Goal: Information Seeking & Learning: Learn about a topic

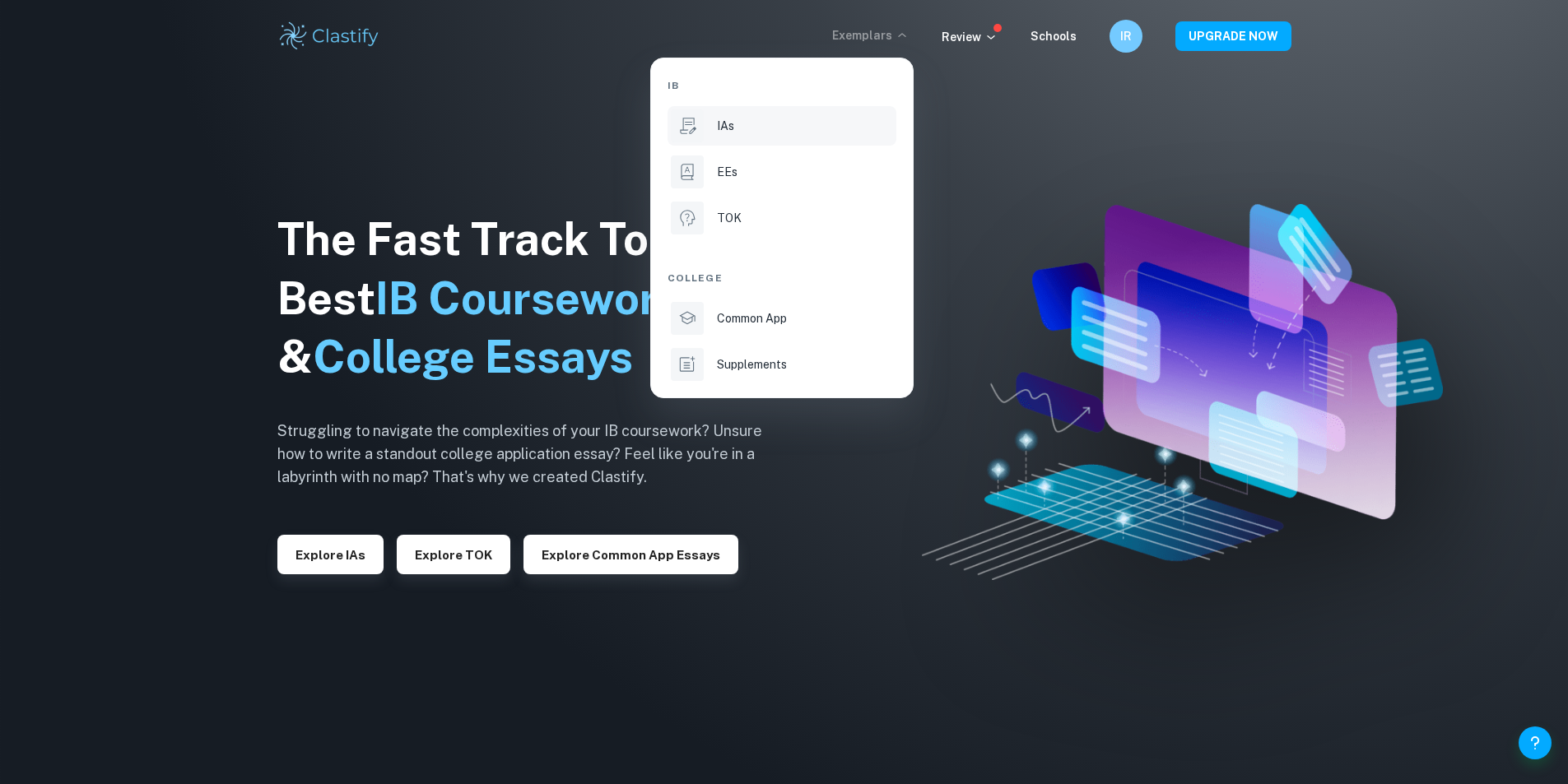
click at [767, 128] on div "IAs" at bounding box center [804, 126] width 176 height 18
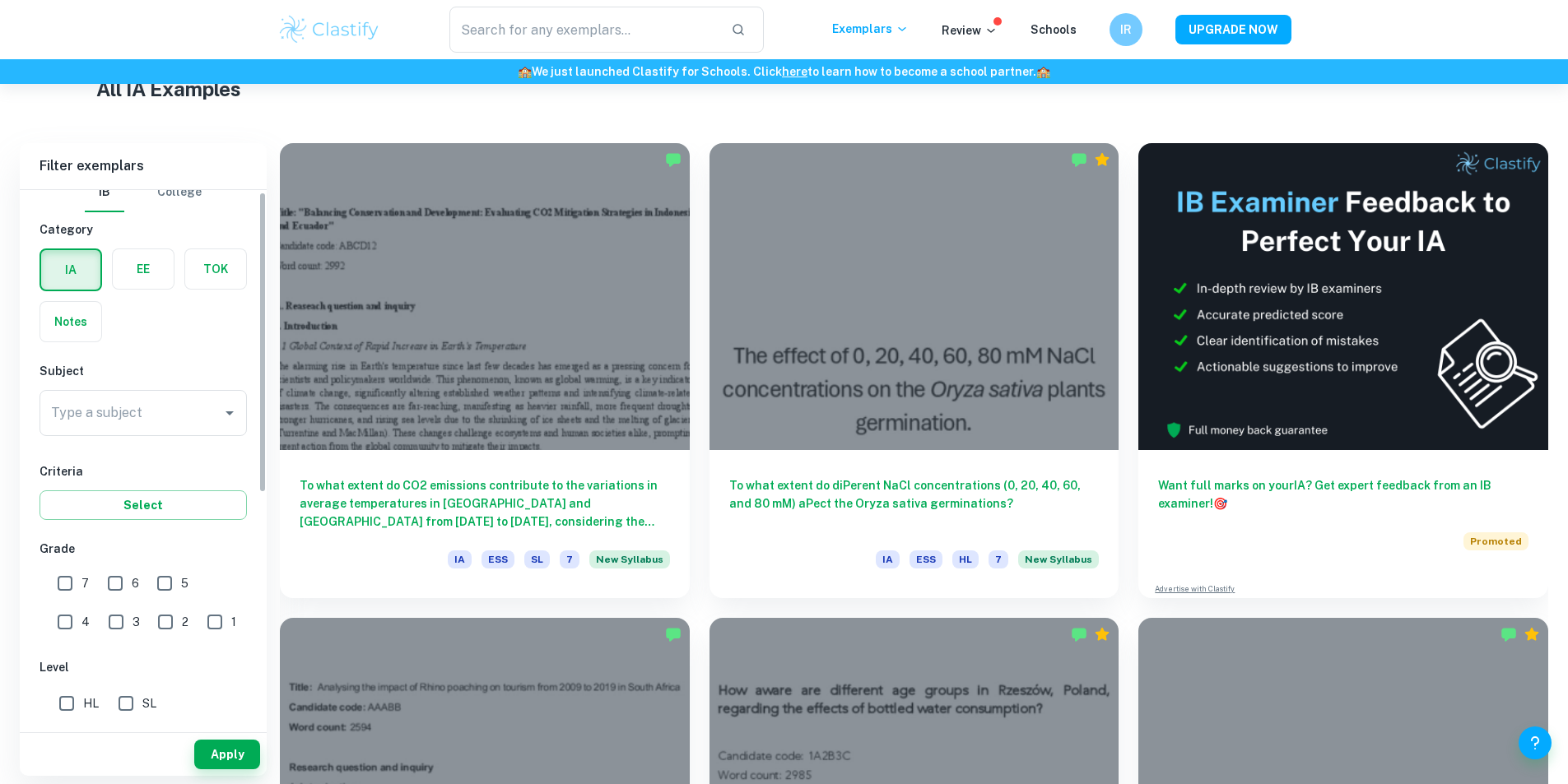
scroll to position [4, 0]
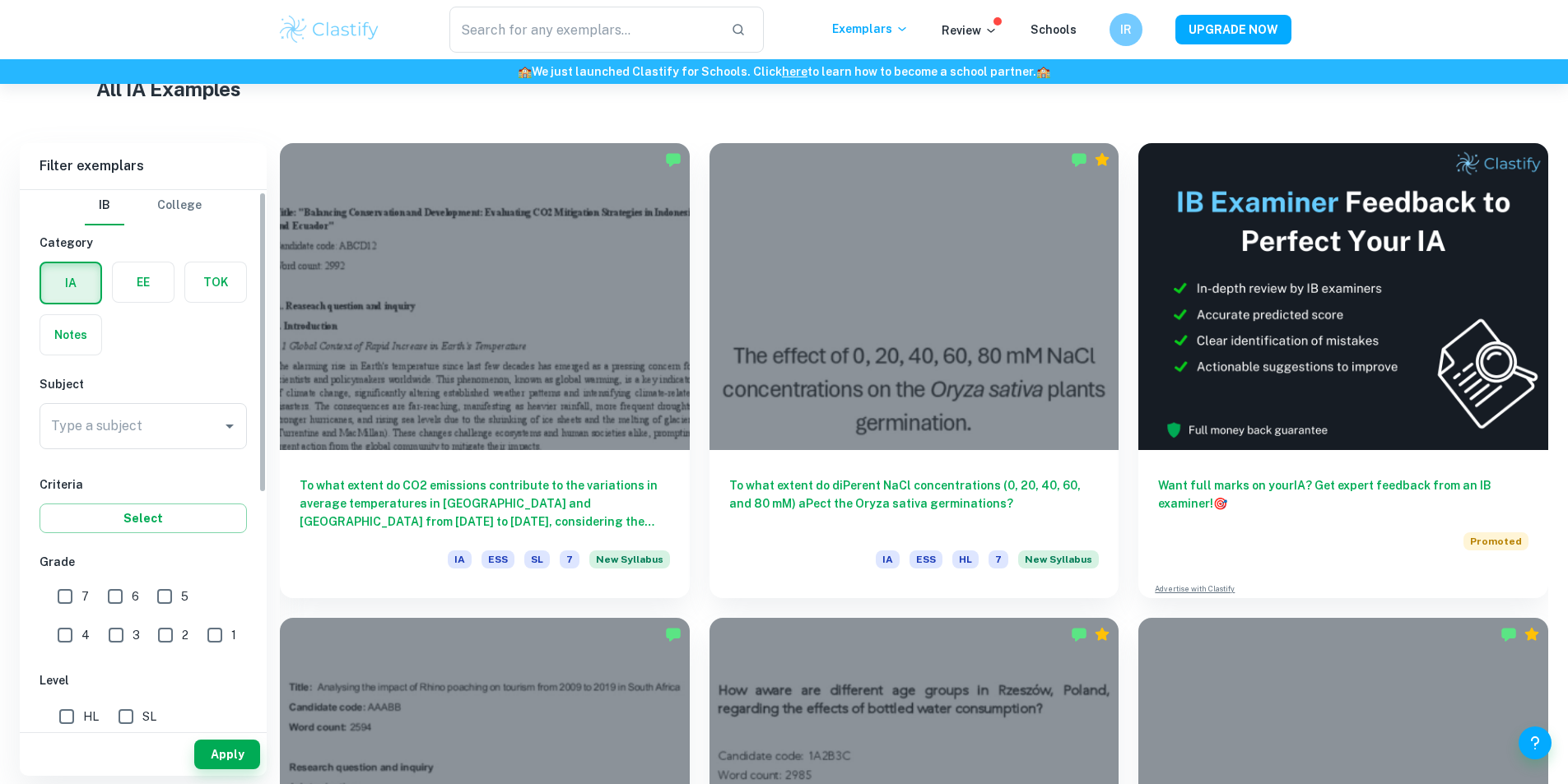
click at [132, 431] on div "Type a subject Type a subject" at bounding box center [143, 427] width 208 height 46
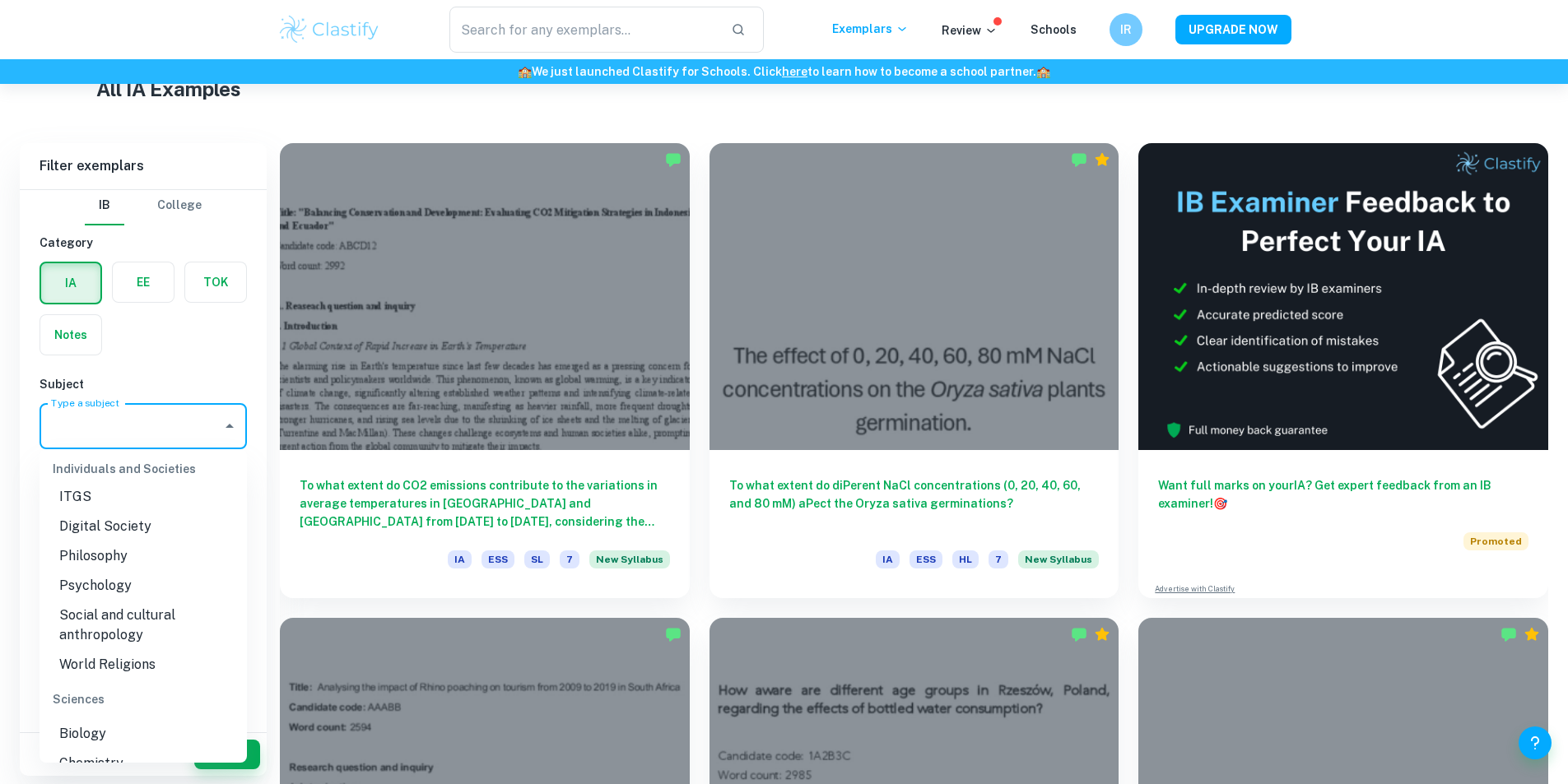
scroll to position [2465, 0]
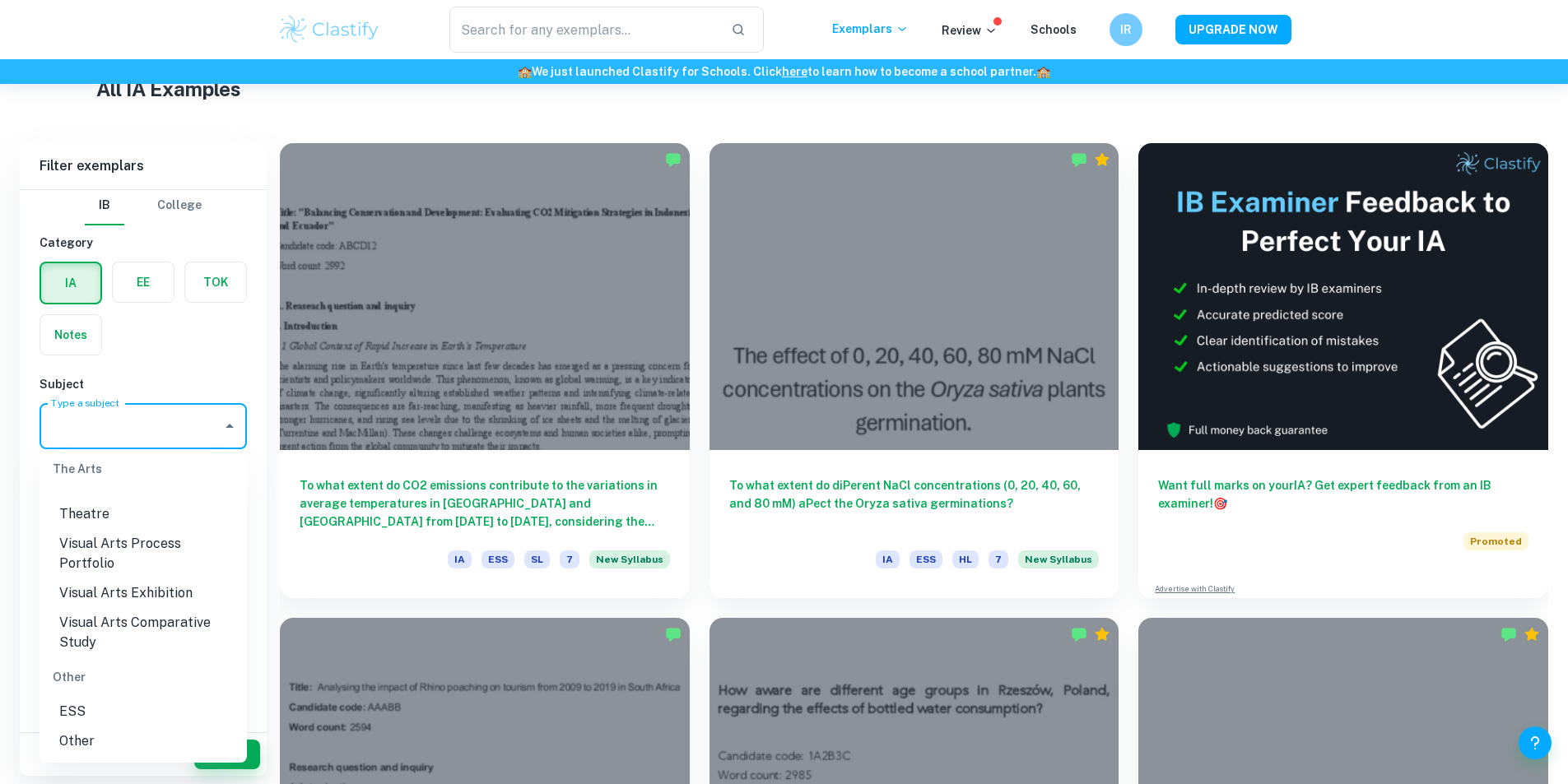
click at [181, 615] on li "Visual Arts Comparative Study" at bounding box center [143, 632] width 208 height 49
type input "Visual Arts Comparative Study"
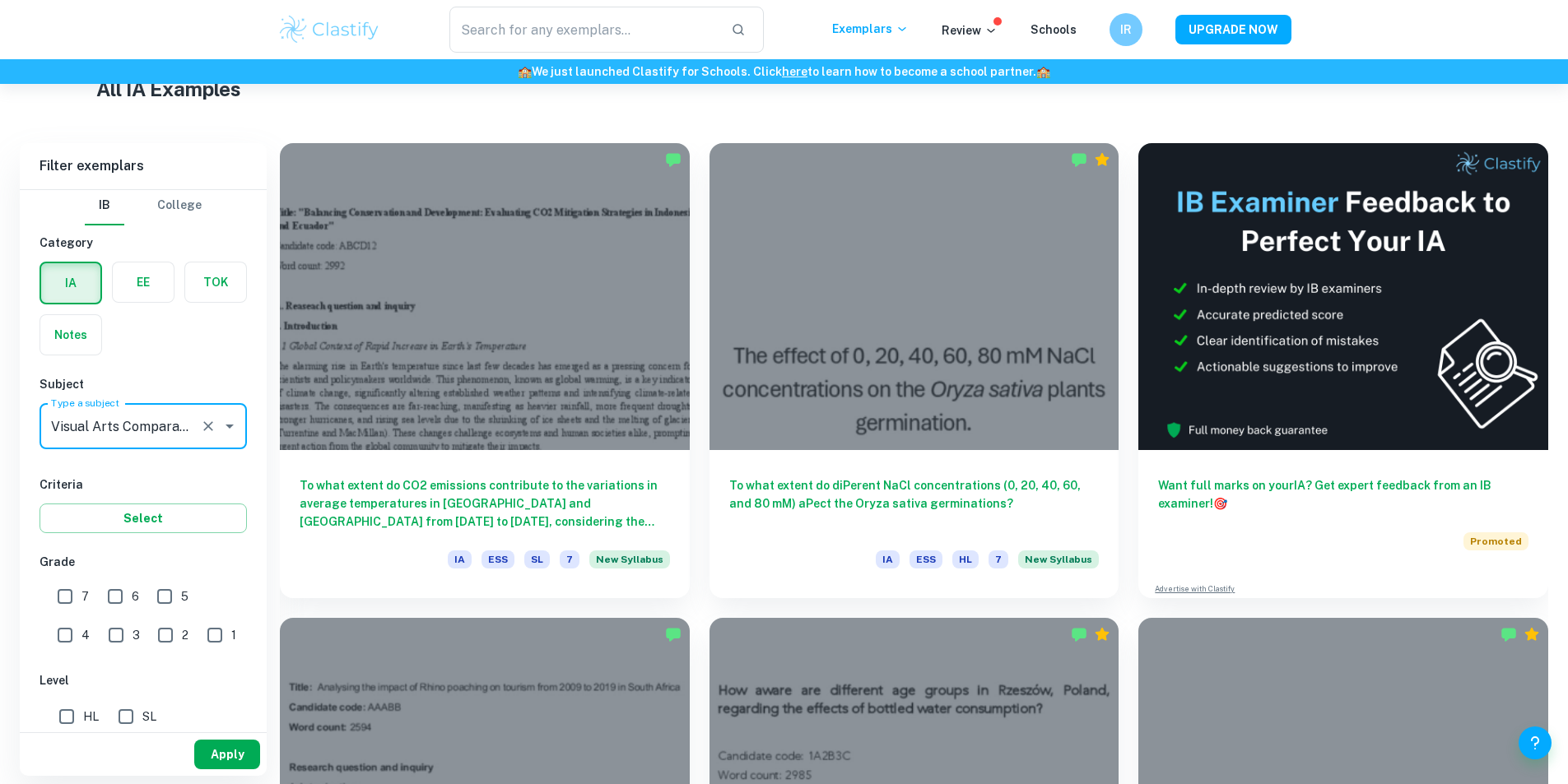
click at [232, 759] on button "Apply" at bounding box center [227, 754] width 66 height 30
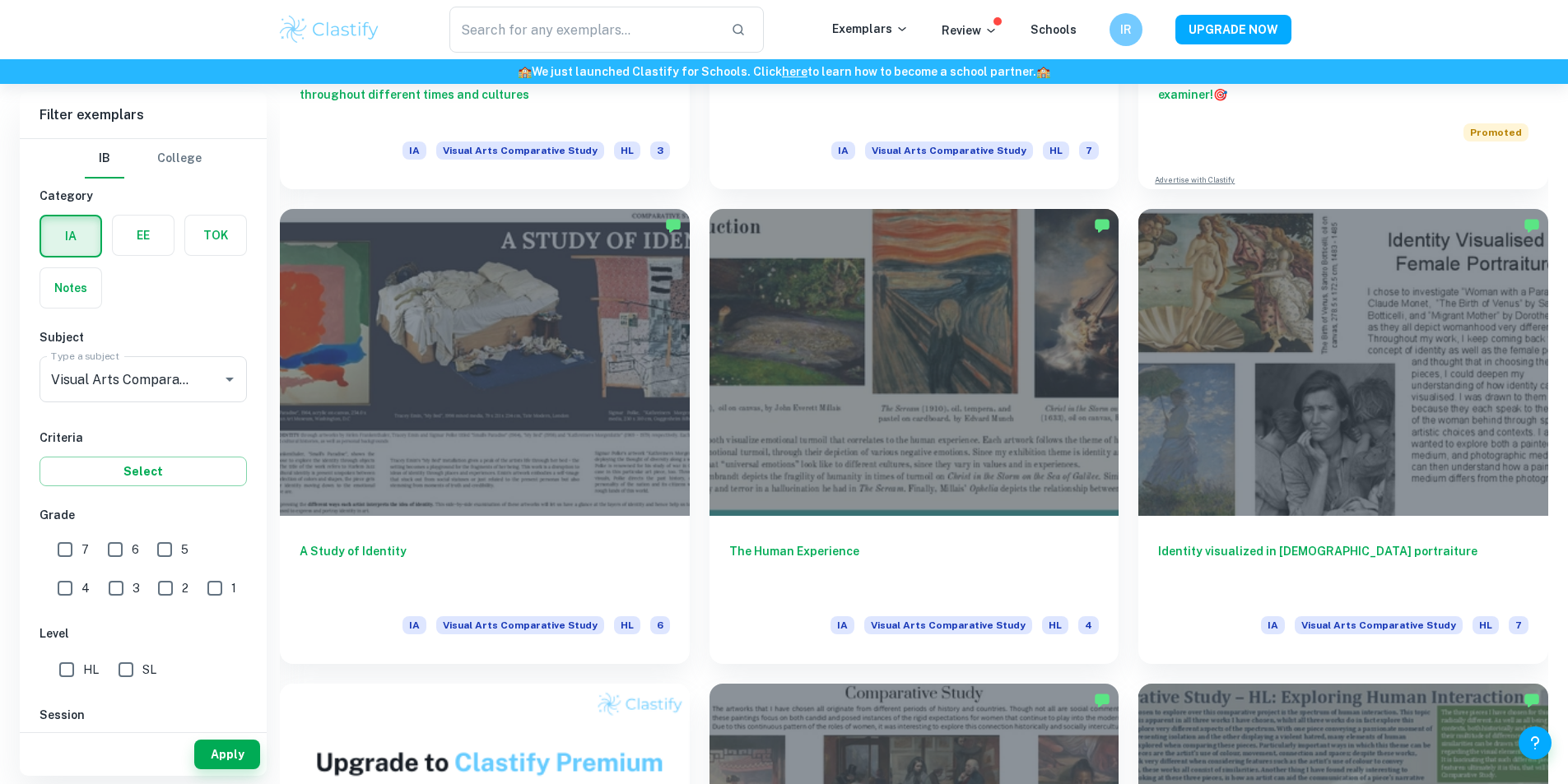
scroll to position [741, 0]
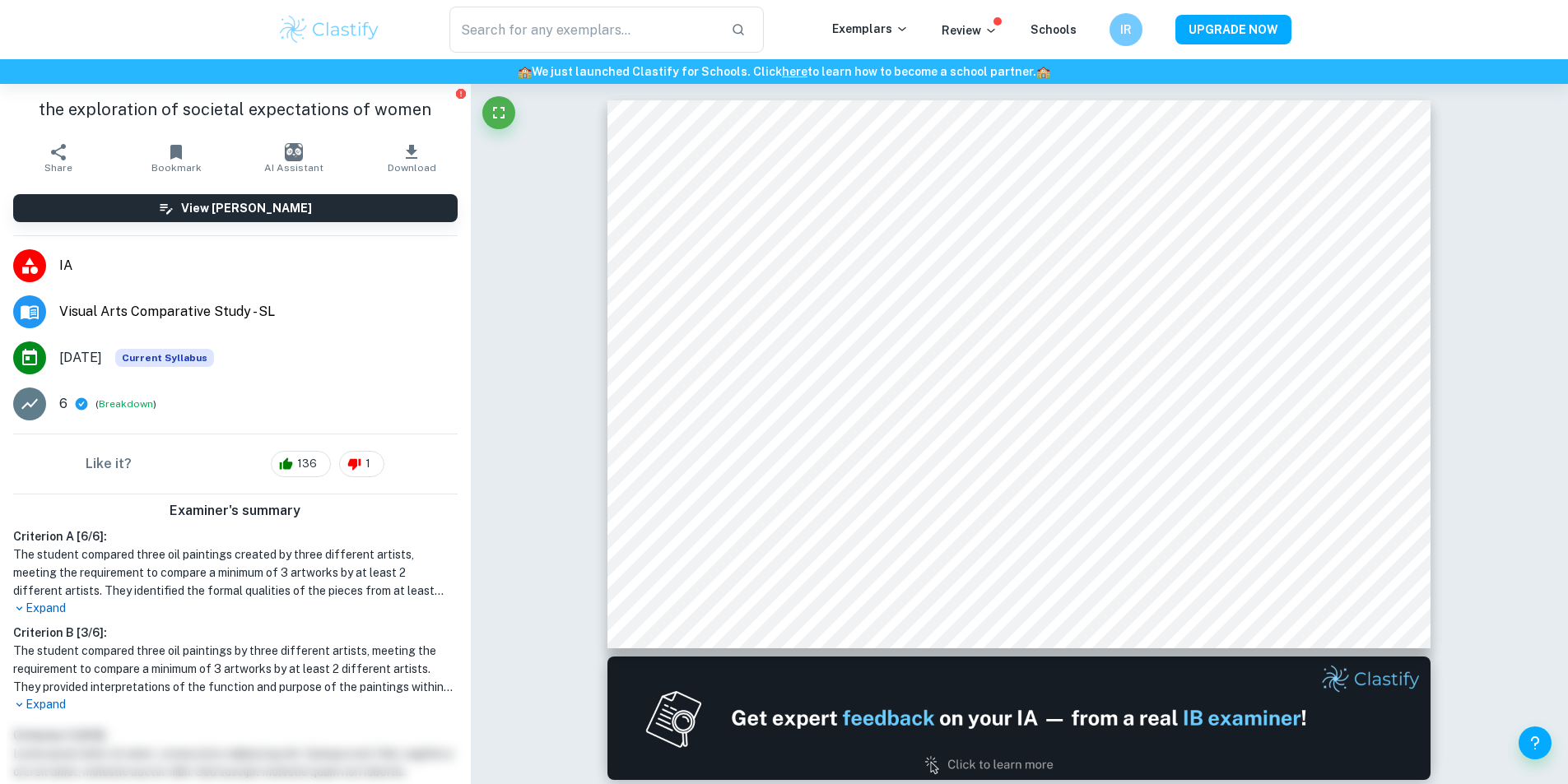
click at [56, 612] on p "Expand" at bounding box center [235, 609] width 445 height 17
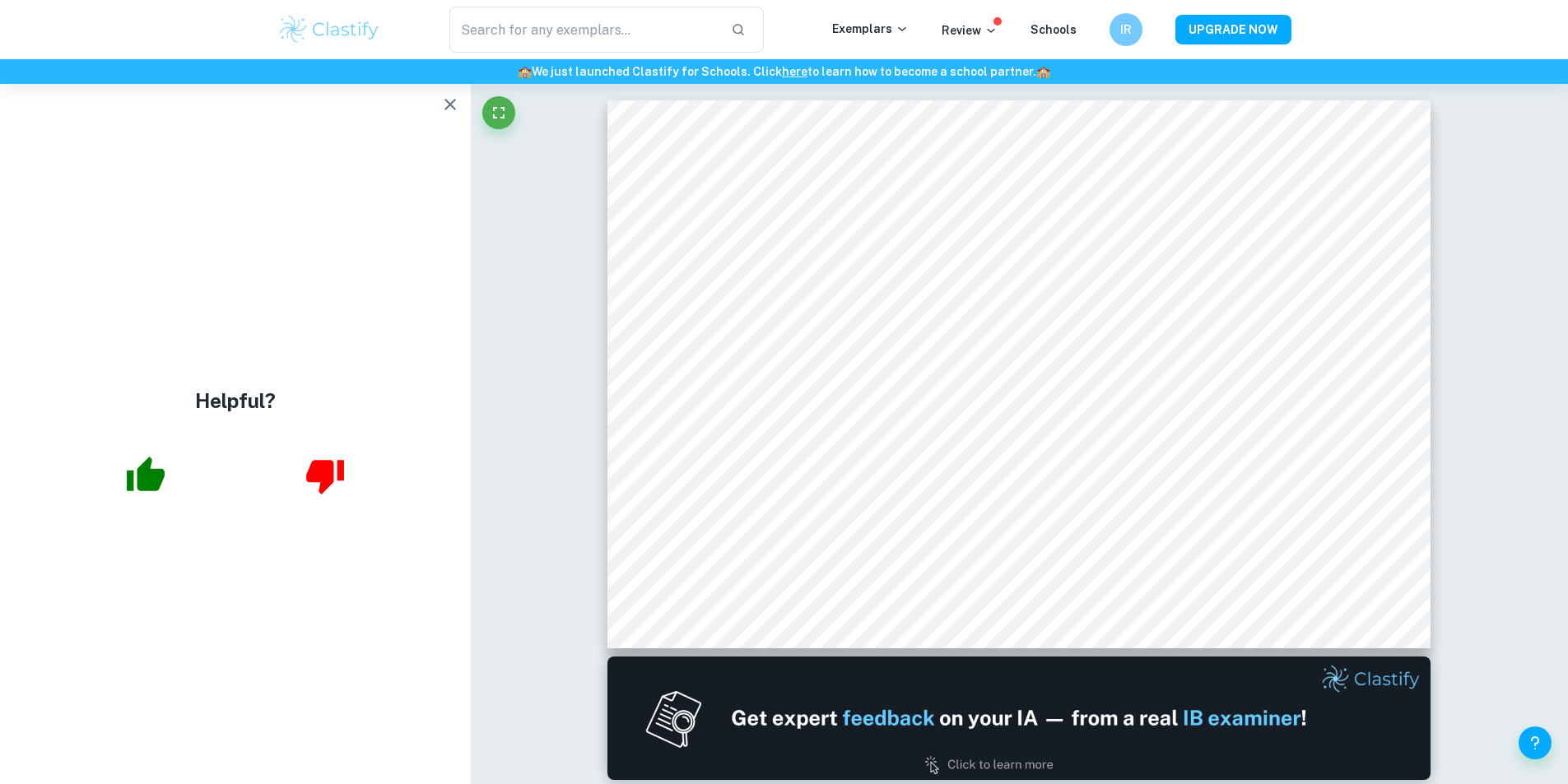
click at [439, 109] on button "button" at bounding box center [451, 105] width 33 height 33
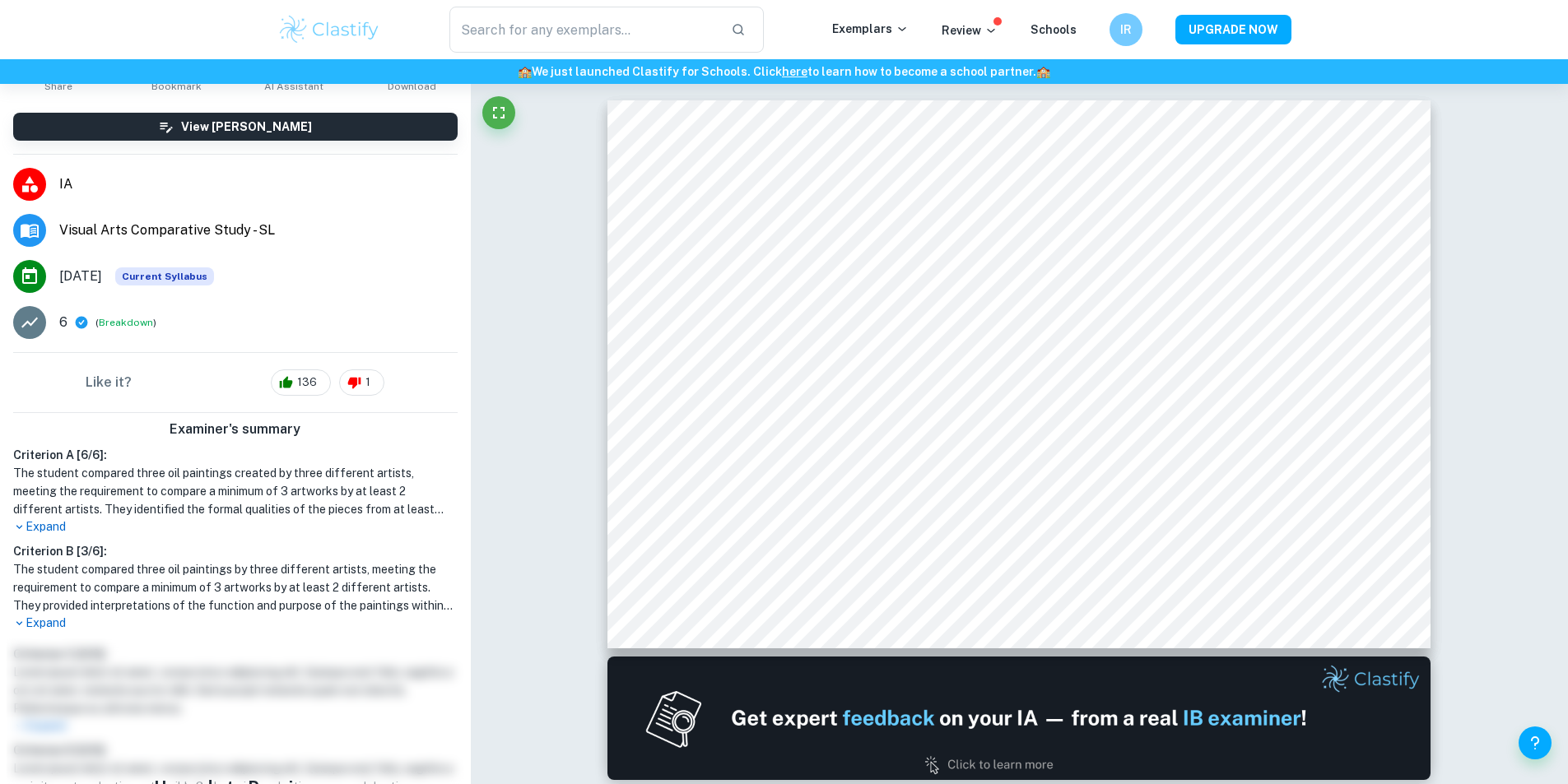
scroll to position [83, 0]
click at [53, 526] on p "Expand" at bounding box center [235, 527] width 445 height 17
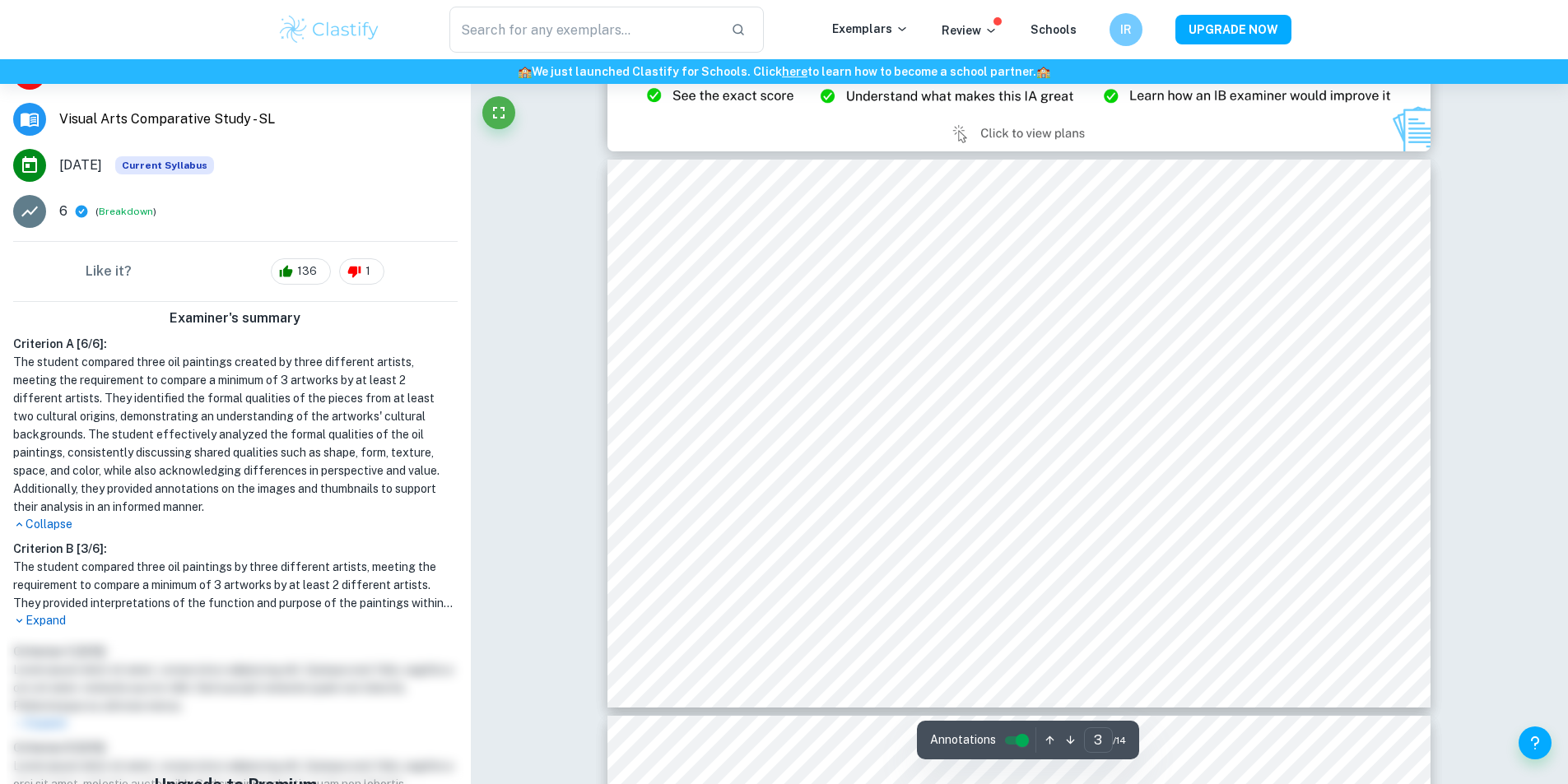
scroll to position [247, 0]
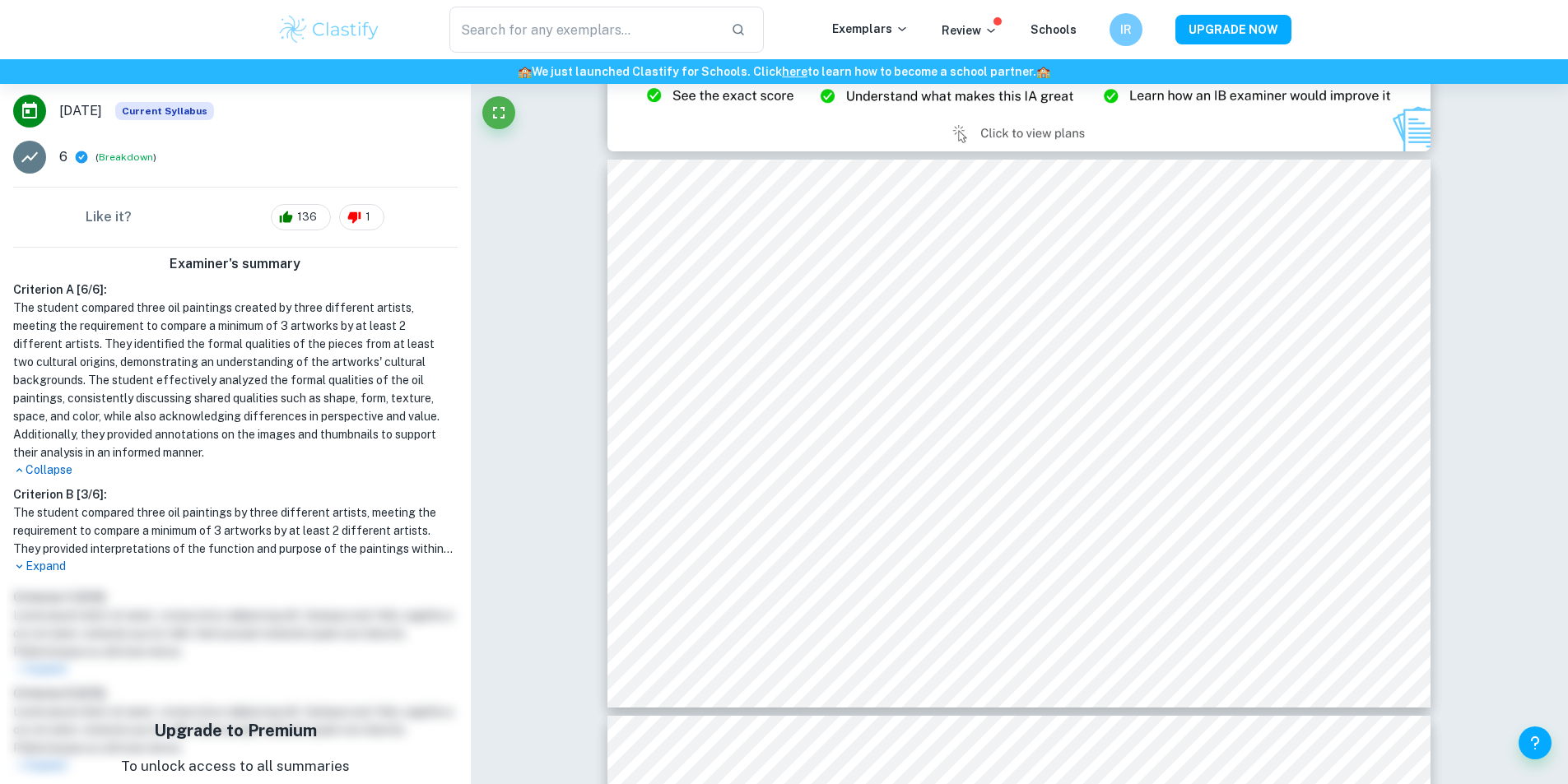
click at [63, 571] on p "Expand" at bounding box center [235, 567] width 445 height 17
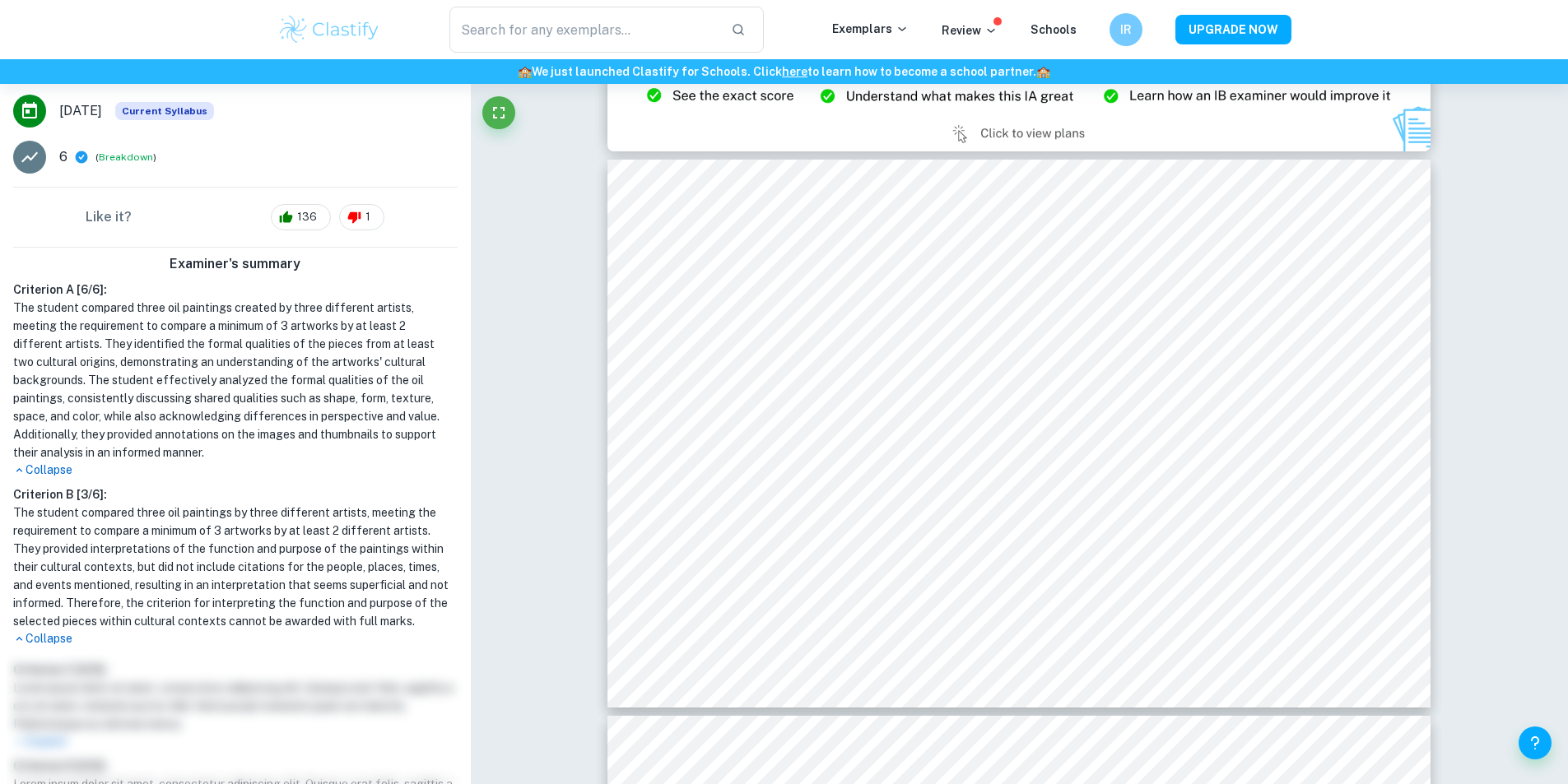
scroll to position [330, 0]
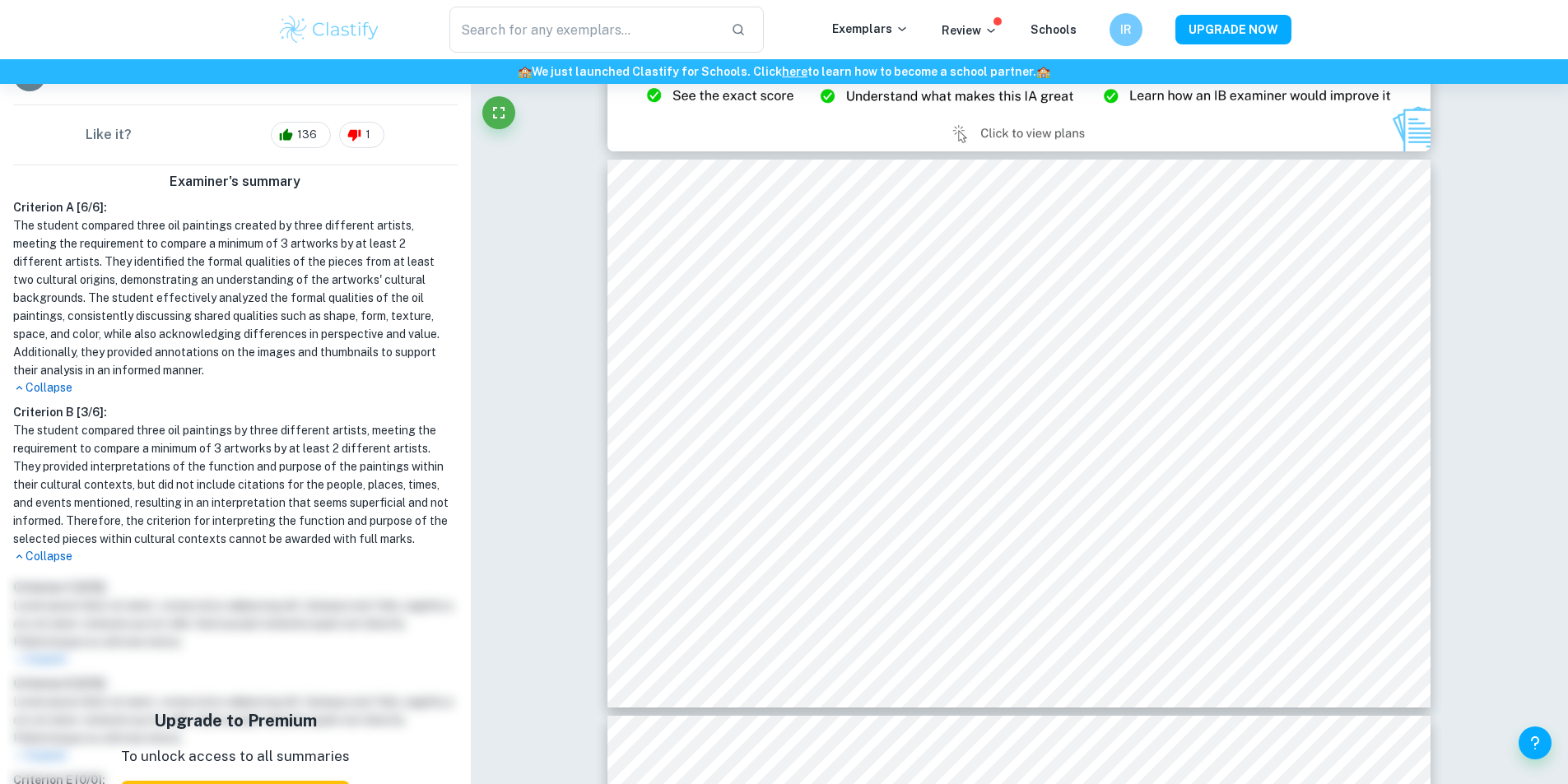
click at [57, 566] on p "Collapse" at bounding box center [235, 557] width 445 height 17
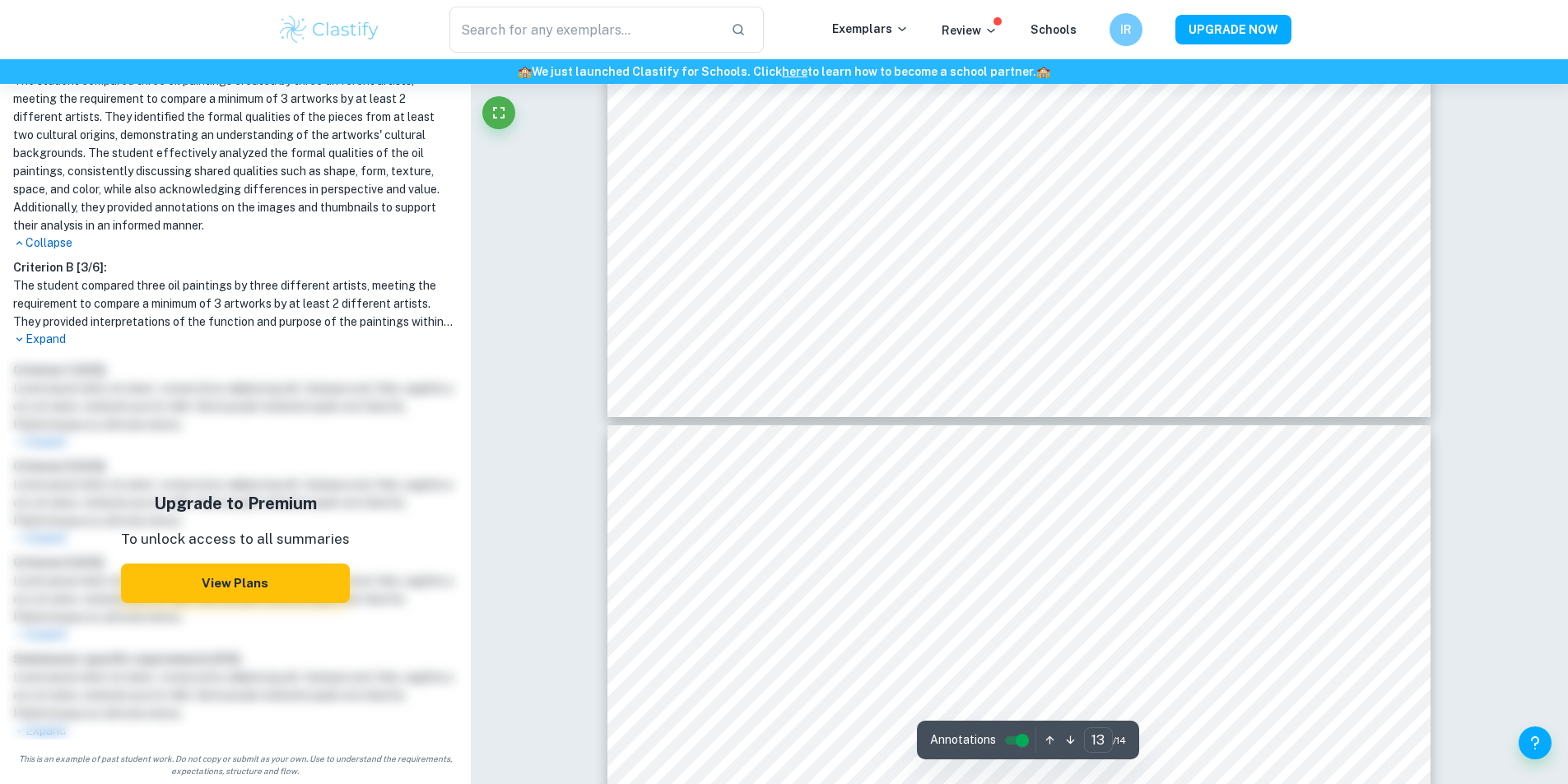
scroll to position [7140, 0]
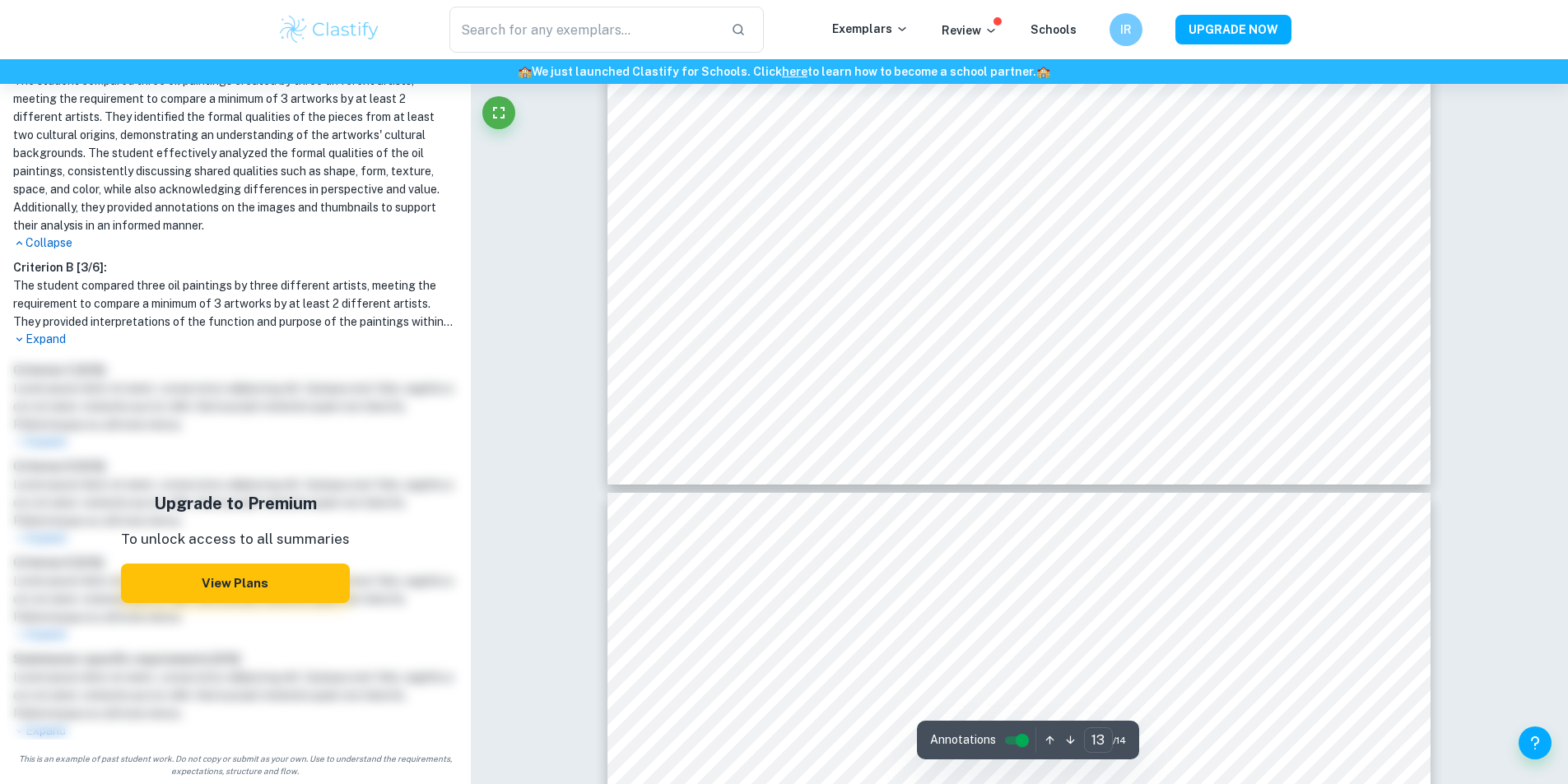
type input "12"
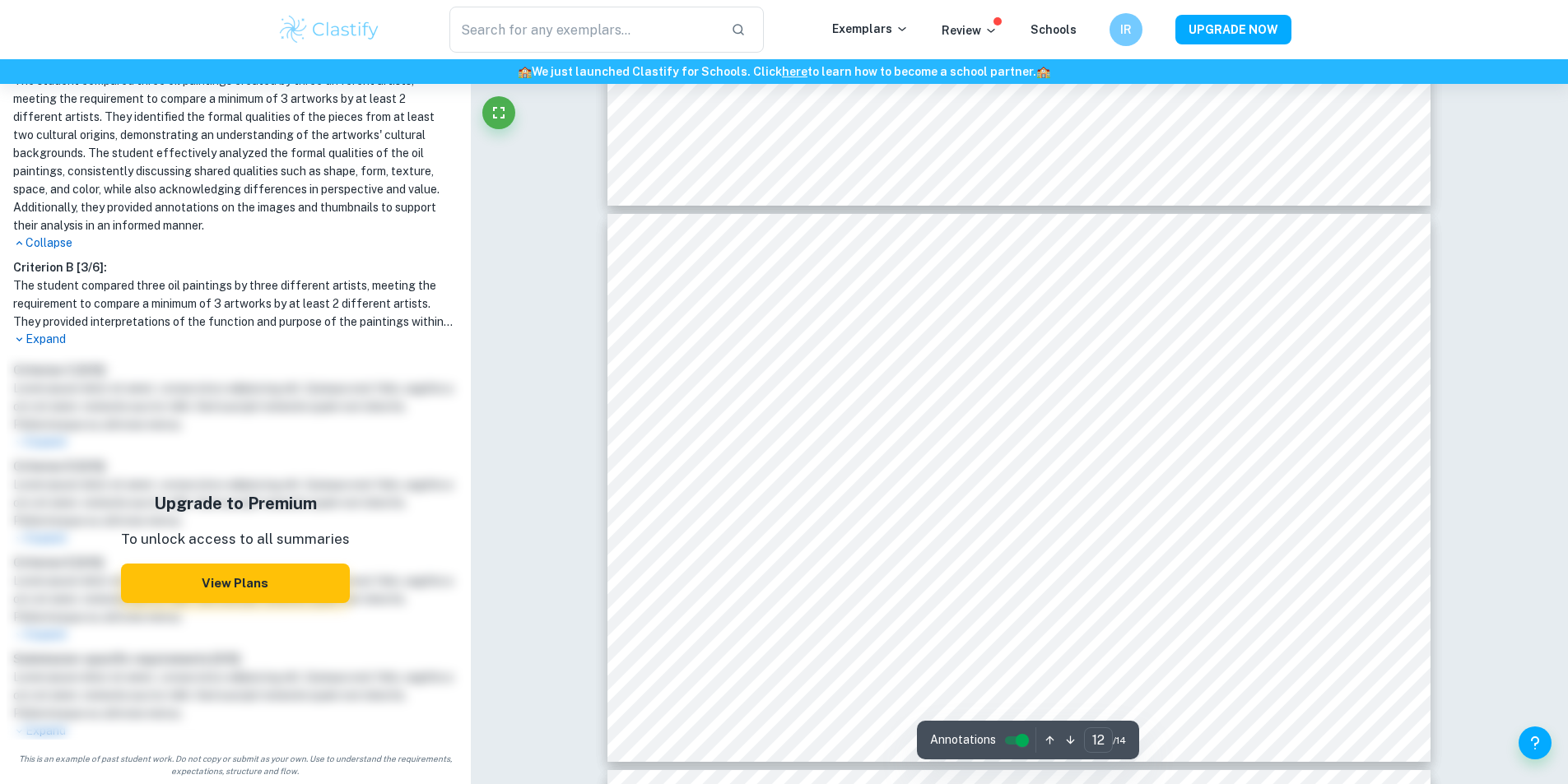
scroll to position [6399, 0]
